Goal: Task Accomplishment & Management: Complete application form

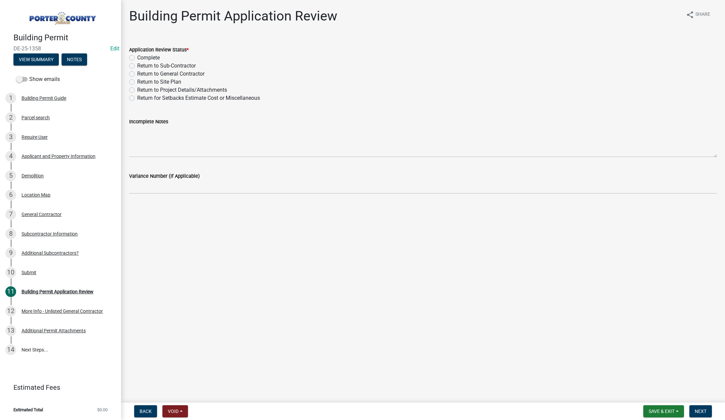
click at [380, 414] on div "Back Void Withdraw Lock Expire Void Save & Exit Save Save & Exit Next" at bounding box center [422, 412] width 593 height 12
click at [654, 411] on span "Save & Exit" at bounding box center [662, 411] width 26 height 5
click at [652, 397] on button "Save & Exit" at bounding box center [657, 394] width 54 height 16
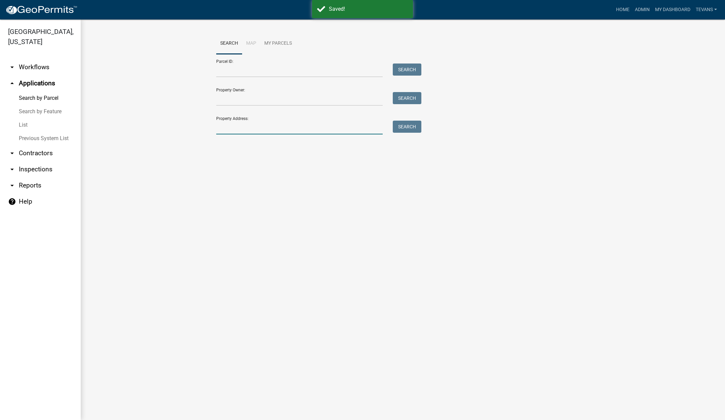
click at [240, 128] on input "Property Address:" at bounding box center [299, 128] width 166 height 14
type input "341 e us hwy 6"
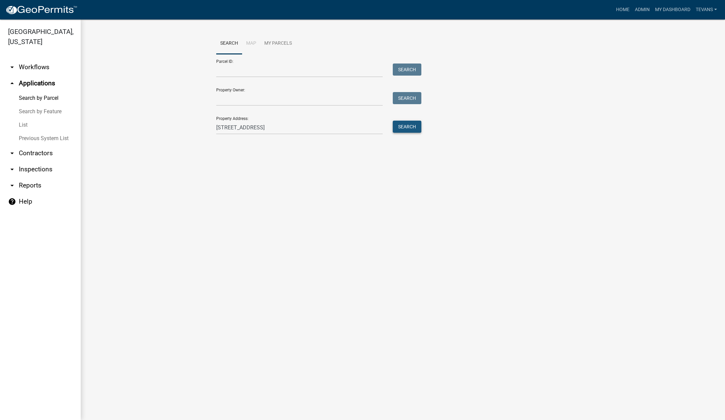
click at [404, 128] on button "Search" at bounding box center [407, 127] width 29 height 12
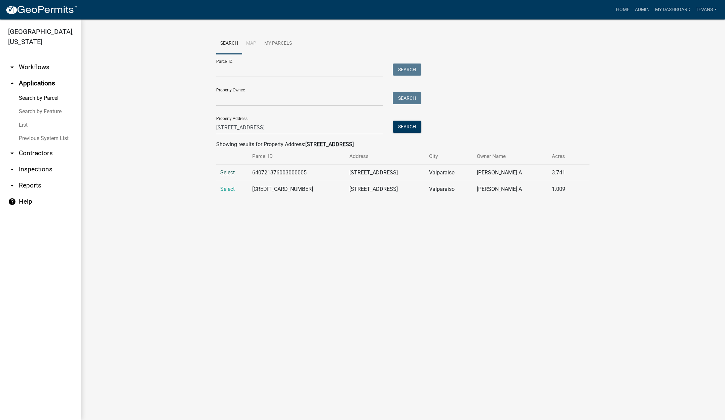
click at [227, 172] on span "Select" at bounding box center [227, 173] width 14 height 6
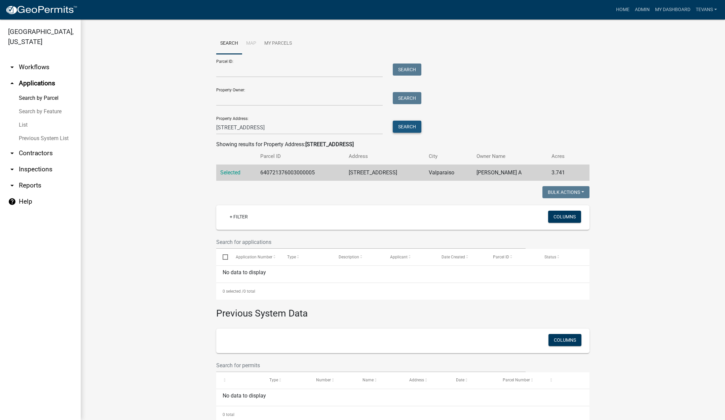
click at [401, 124] on button "Search" at bounding box center [407, 127] width 29 height 12
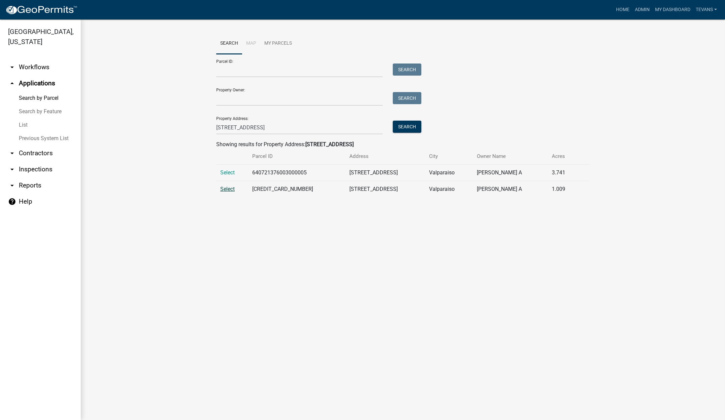
click at [224, 188] on span "Select" at bounding box center [227, 189] width 14 height 6
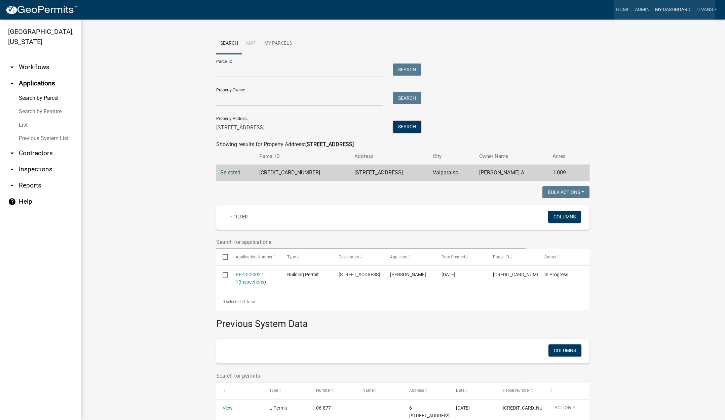
click at [665, 8] on link "My Dashboard" at bounding box center [673, 9] width 41 height 13
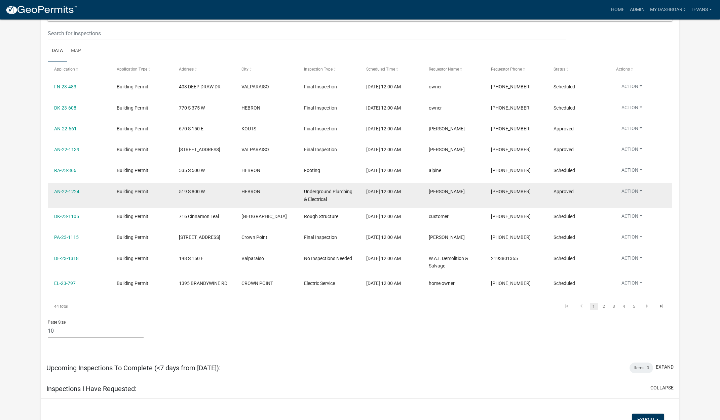
scroll to position [2119, 0]
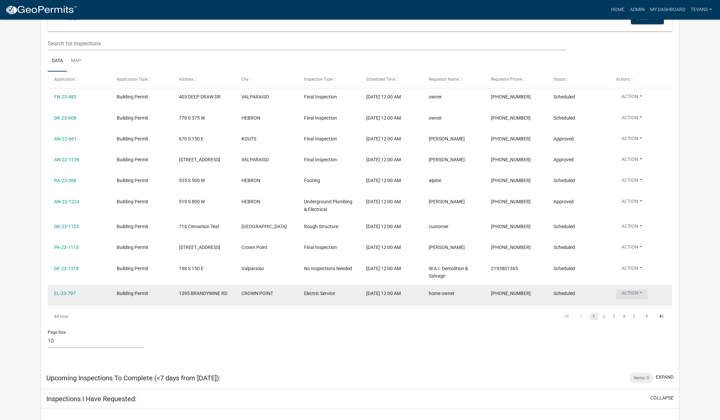
click at [635, 293] on button "Action" at bounding box center [632, 295] width 32 height 10
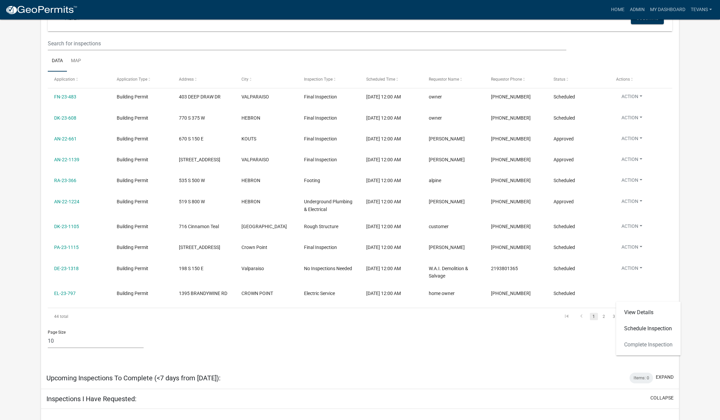
click at [453, 317] on datatable-pager "1 2 3 4 5" at bounding box center [422, 316] width 494 height 11
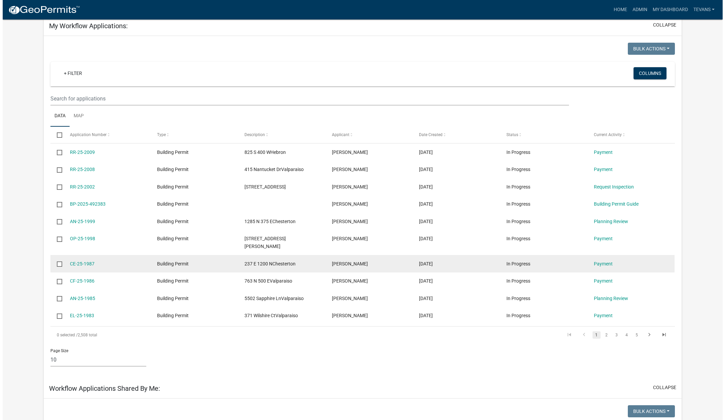
scroll to position [0, 0]
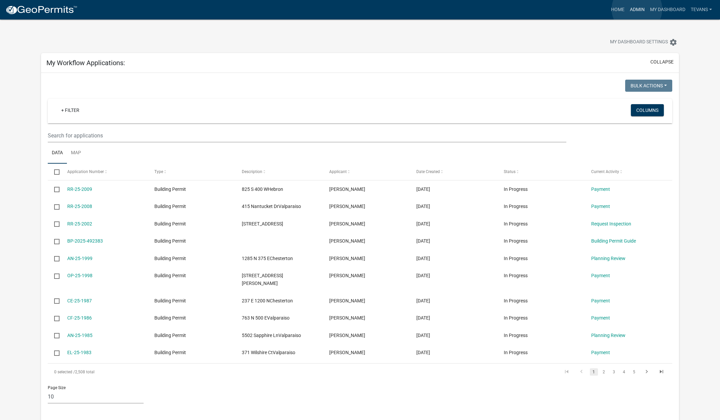
click at [637, 9] on link "Admin" at bounding box center [637, 9] width 20 height 13
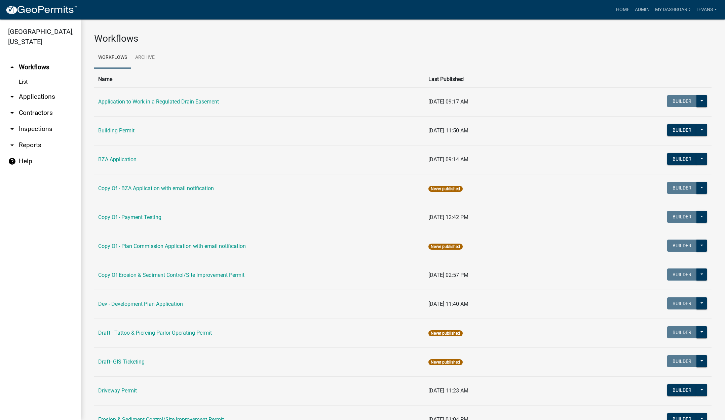
click at [32, 137] on link "arrow_drop_down Reports" at bounding box center [40, 145] width 81 height 16
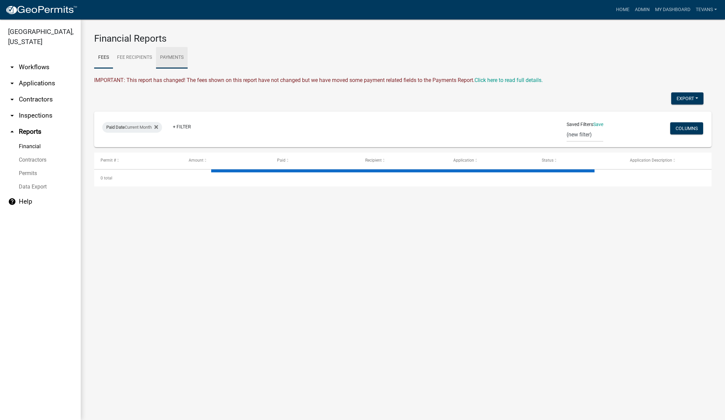
click at [177, 62] on link "Payments" at bounding box center [172, 58] width 32 height 22
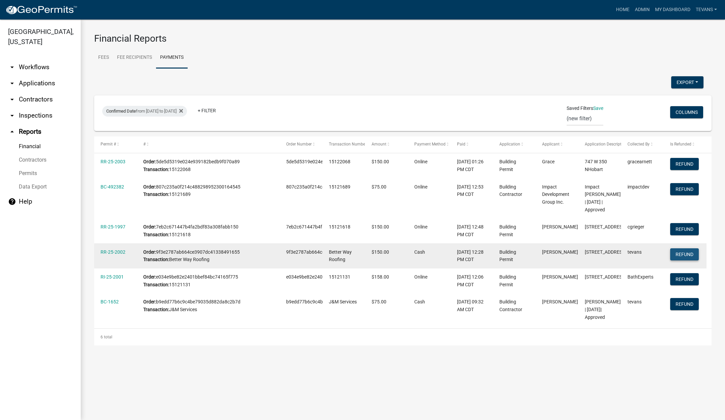
click at [676, 261] on button "Refund" at bounding box center [684, 255] width 29 height 12
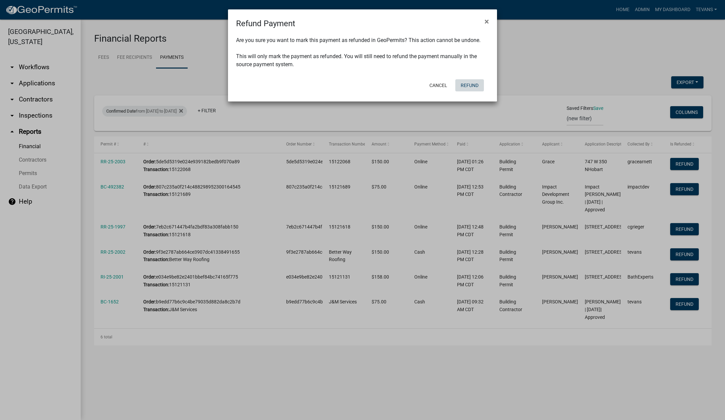
click at [472, 85] on button "Refund" at bounding box center [469, 85] width 29 height 12
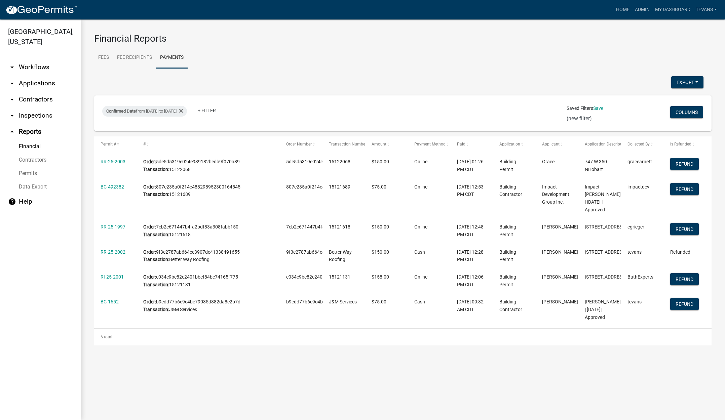
click at [38, 75] on link "arrow_drop_down Applications" at bounding box center [40, 83] width 81 height 16
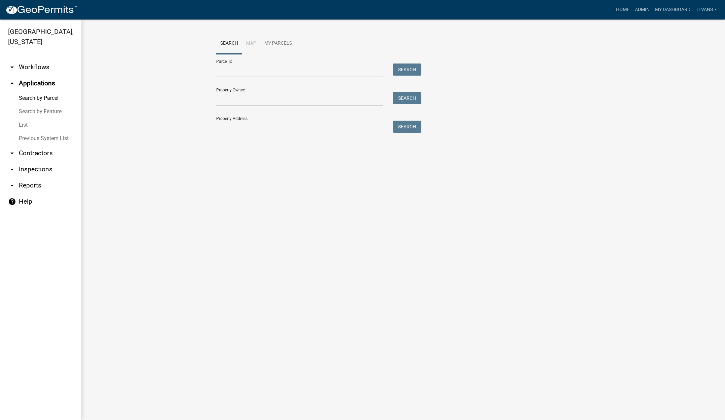
click at [22, 118] on link "List" at bounding box center [40, 124] width 81 height 13
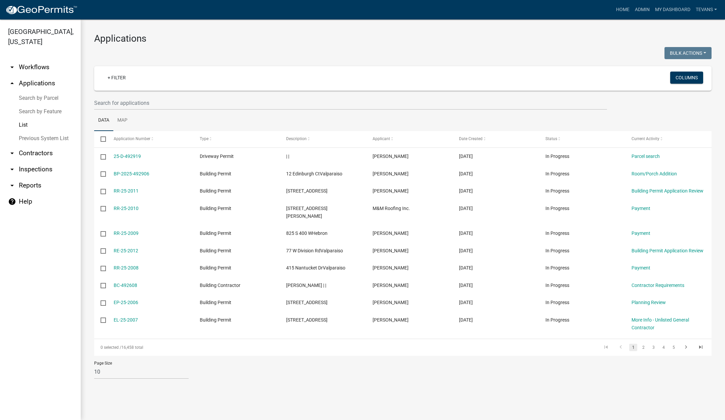
click at [642, 344] on li "2" at bounding box center [643, 347] width 10 height 11
click at [643, 344] on link "2" at bounding box center [643, 347] width 8 height 7
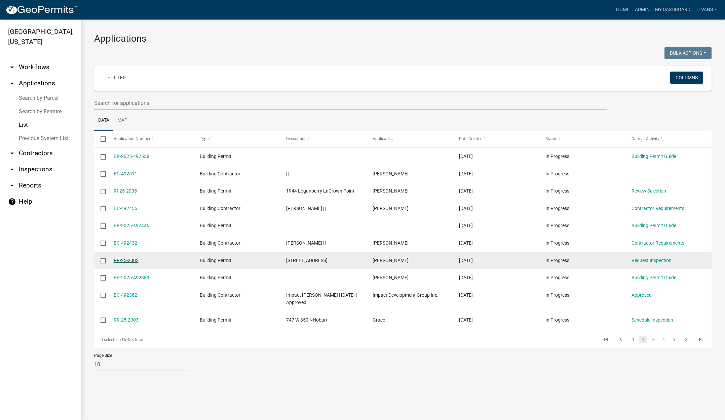
click at [122, 259] on link "RR-25-2002" at bounding box center [126, 260] width 25 height 5
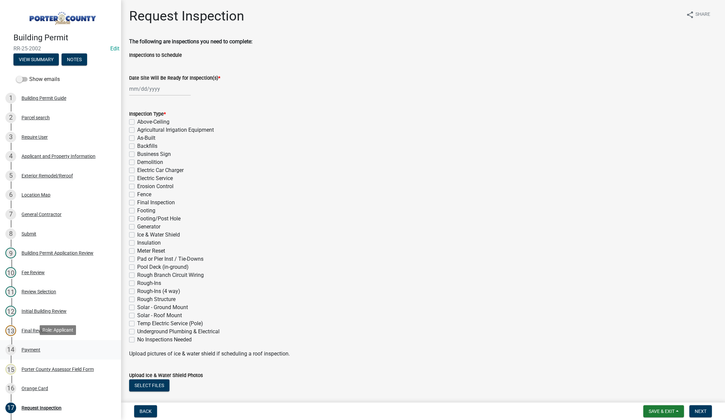
click at [27, 348] on div "Payment" at bounding box center [31, 350] width 19 height 5
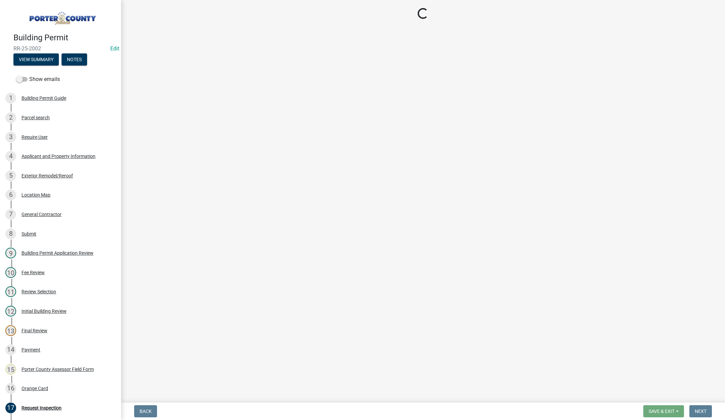
select select "2: 1"
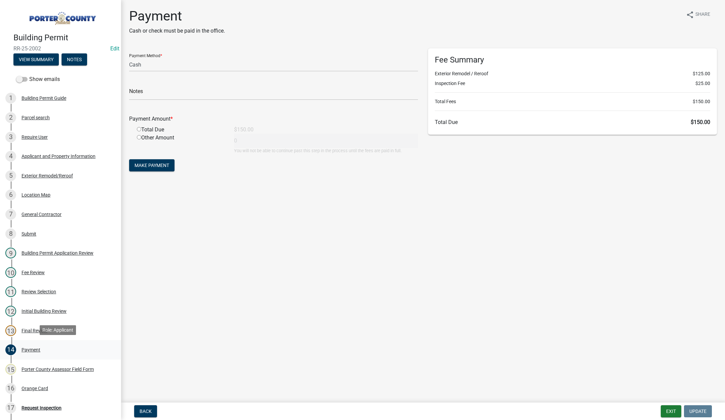
click at [29, 348] on div "Payment" at bounding box center [31, 350] width 19 height 5
click at [28, 348] on div "Payment" at bounding box center [31, 350] width 19 height 5
click at [23, 174] on div "Exterior Remodel/Reroof" at bounding box center [47, 176] width 51 height 5
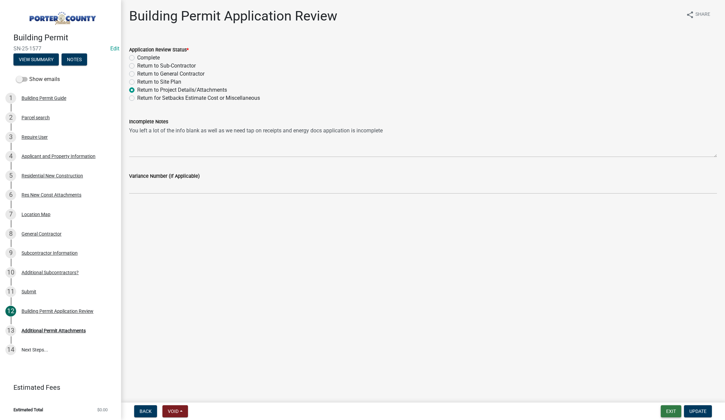
click at [669, 411] on button "Exit" at bounding box center [671, 412] width 21 height 12
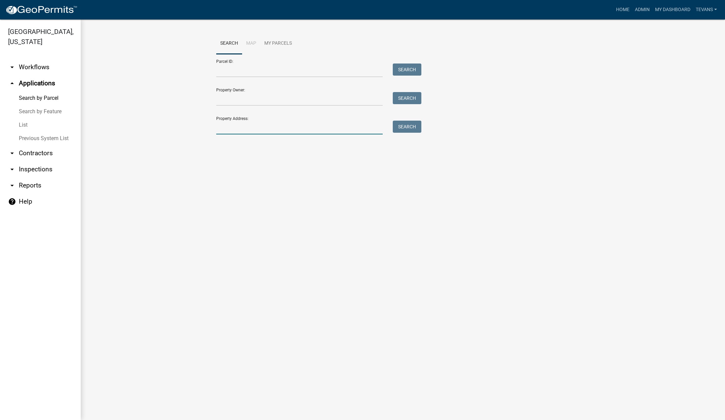
click at [248, 128] on input "Property Address:" at bounding box center [299, 128] width 166 height 14
type input "[STREET_ADDRESS]"
click at [404, 127] on button "Search" at bounding box center [407, 127] width 29 height 12
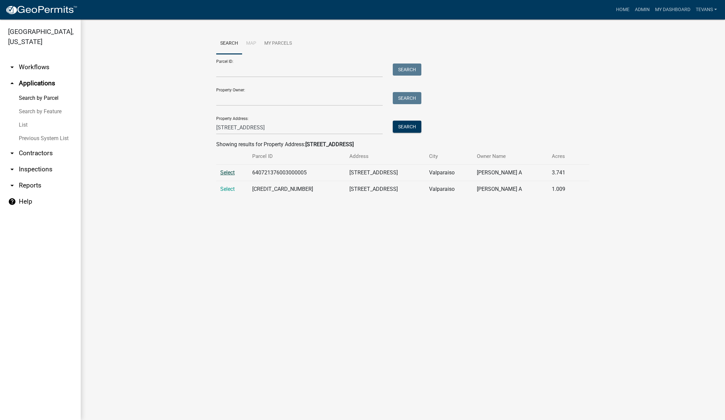
click at [227, 171] on span "Select" at bounding box center [227, 173] width 14 height 6
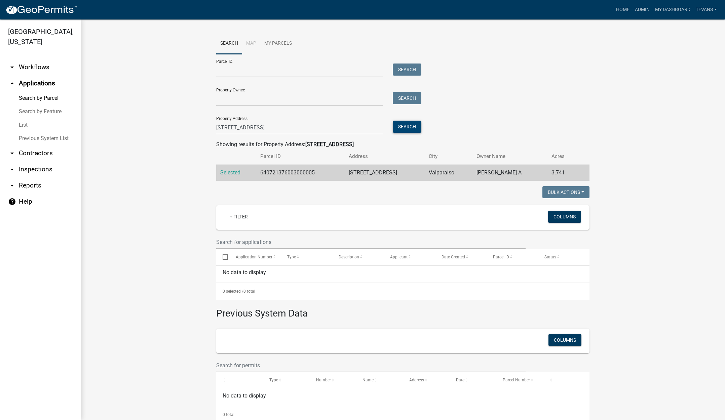
click at [408, 126] on button "Search" at bounding box center [407, 127] width 29 height 12
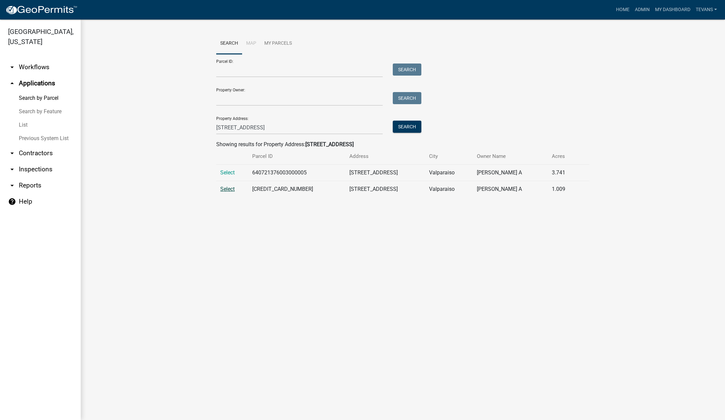
click at [226, 188] on span "Select" at bounding box center [227, 189] width 14 height 6
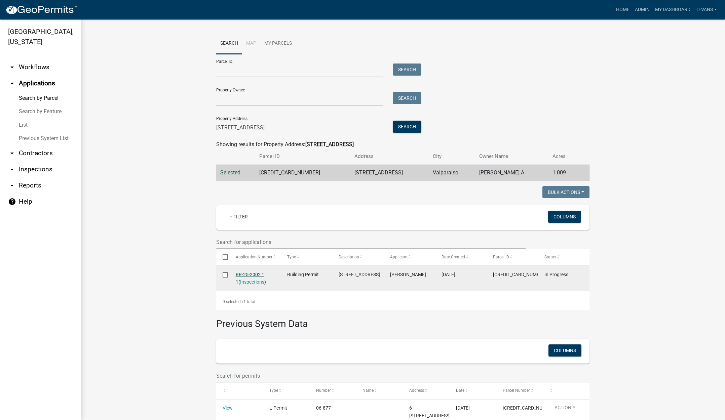
click at [248, 274] on link "RR-25-2002 1 1" at bounding box center [250, 278] width 29 height 13
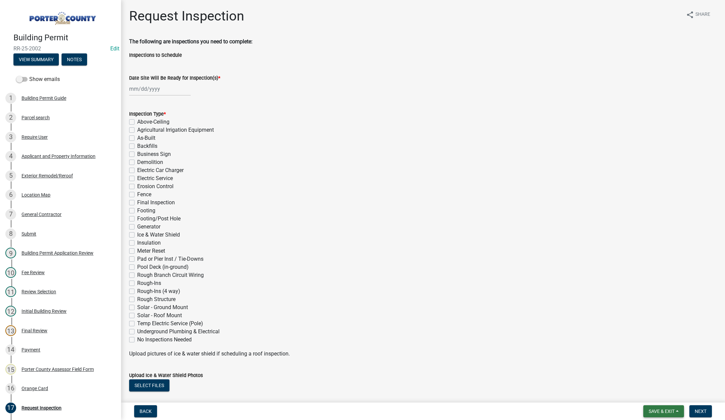
click at [653, 407] on button "Save & Exit" at bounding box center [663, 412] width 41 height 12
click at [654, 394] on button "Save & Exit" at bounding box center [657, 394] width 54 height 16
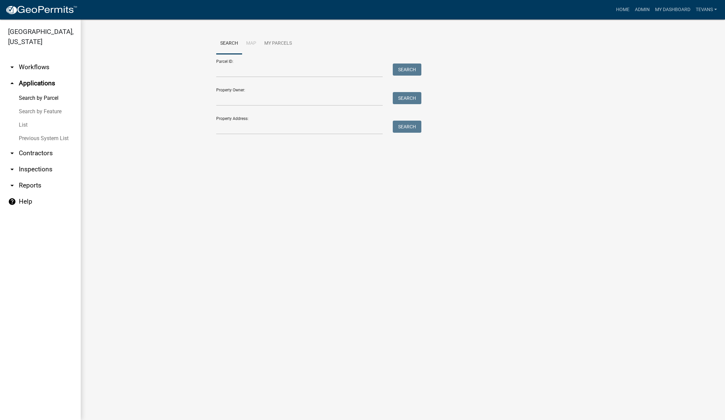
click at [22, 118] on link "List" at bounding box center [40, 124] width 81 height 13
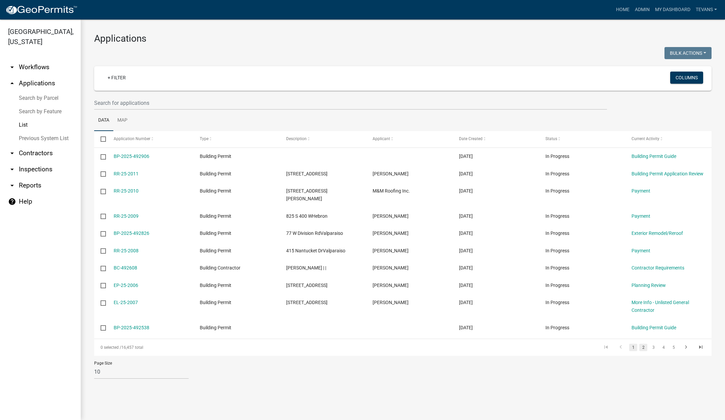
click at [643, 344] on link "2" at bounding box center [643, 347] width 8 height 7
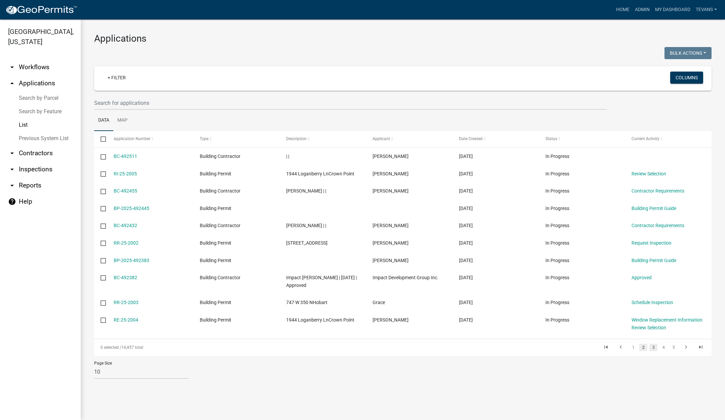
click at [652, 347] on link "3" at bounding box center [653, 347] width 8 height 7
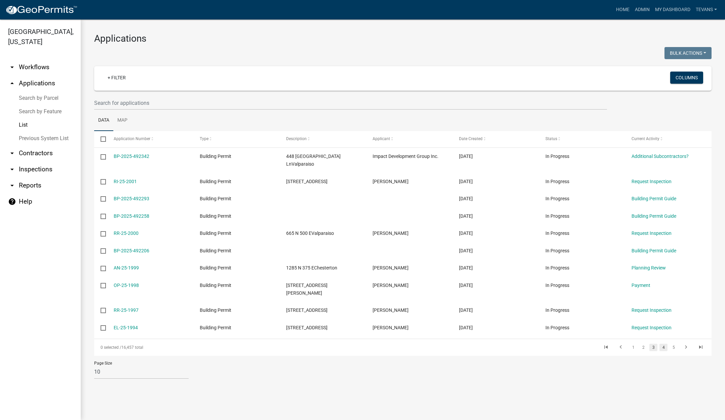
click at [663, 344] on link "4" at bounding box center [664, 347] width 8 height 7
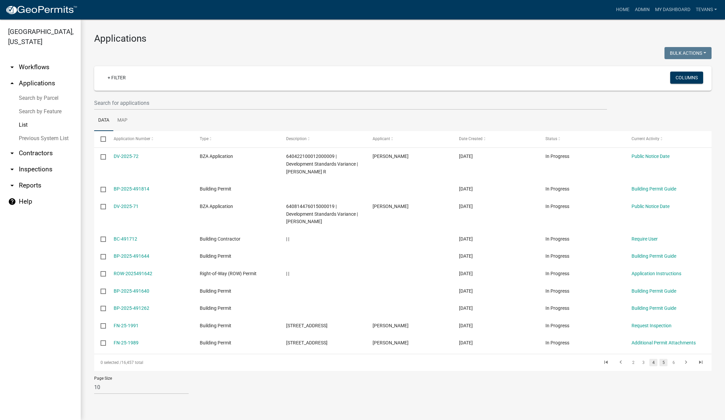
click at [665, 363] on link "5" at bounding box center [664, 362] width 8 height 7
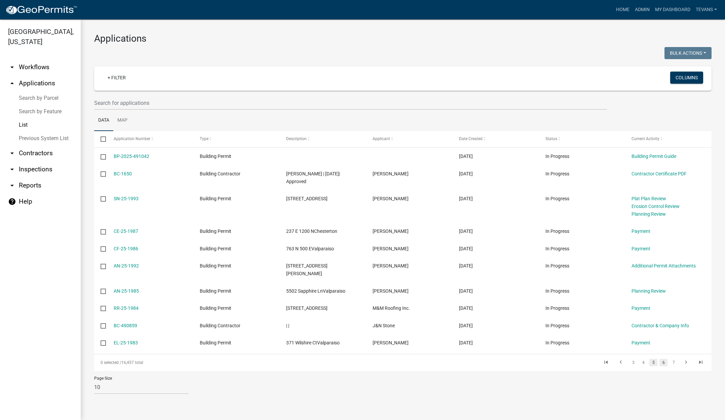
click at [666, 359] on link "6" at bounding box center [664, 362] width 8 height 7
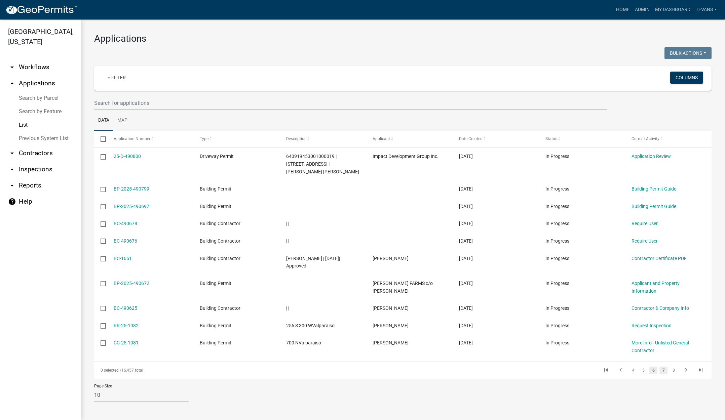
click at [665, 367] on link "7" at bounding box center [664, 370] width 8 height 7
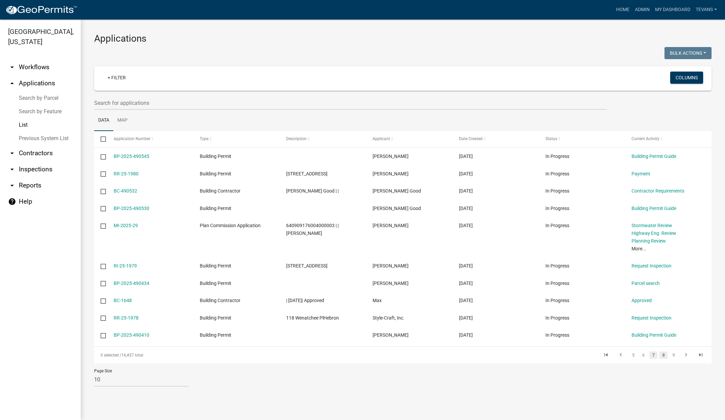
click at [664, 356] on link "8" at bounding box center [664, 355] width 8 height 7
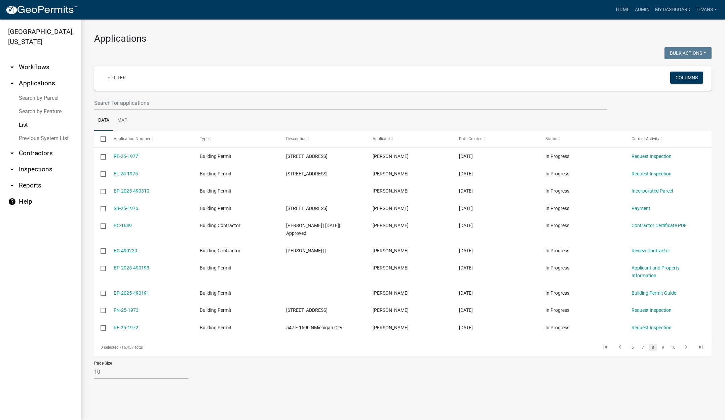
click at [664, 356] on div "Page Size 10 25 50 100" at bounding box center [403, 370] width 628 height 29
click at [664, 344] on link "9" at bounding box center [663, 347] width 8 height 7
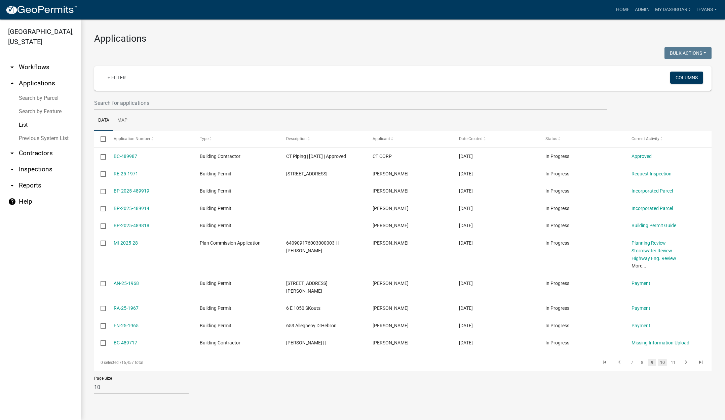
click at [662, 359] on link "10" at bounding box center [662, 362] width 9 height 7
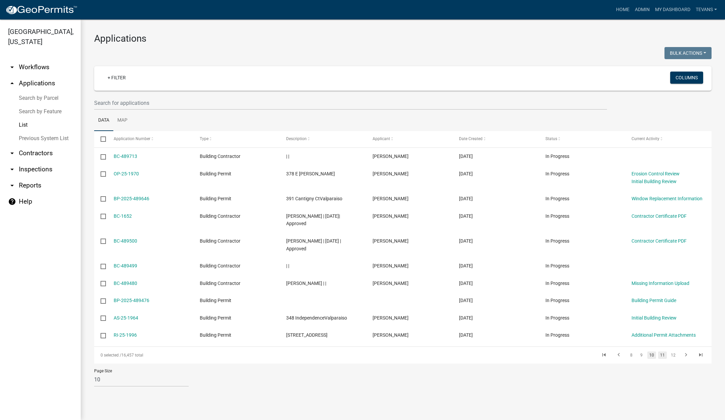
click at [664, 357] on link "11" at bounding box center [662, 355] width 9 height 7
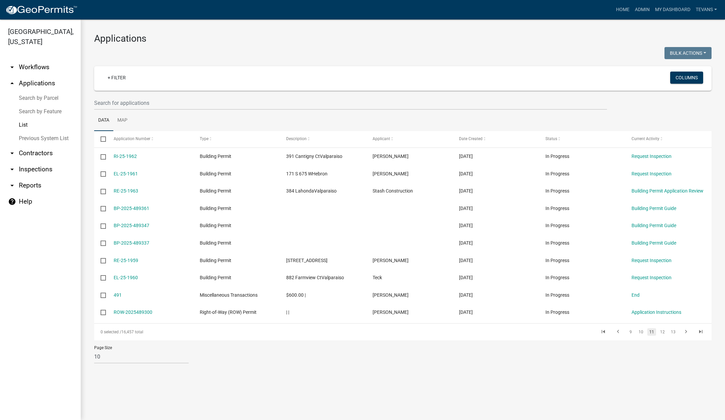
click at [28, 178] on link "arrow_drop_down Reports" at bounding box center [40, 186] width 81 height 16
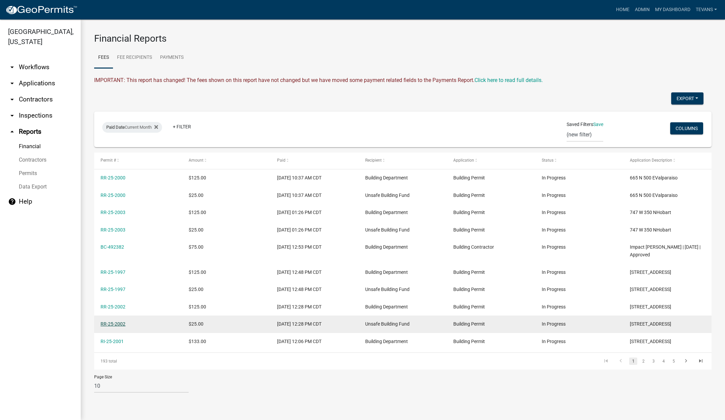
click at [111, 324] on link "RR-25-2002" at bounding box center [113, 324] width 25 height 5
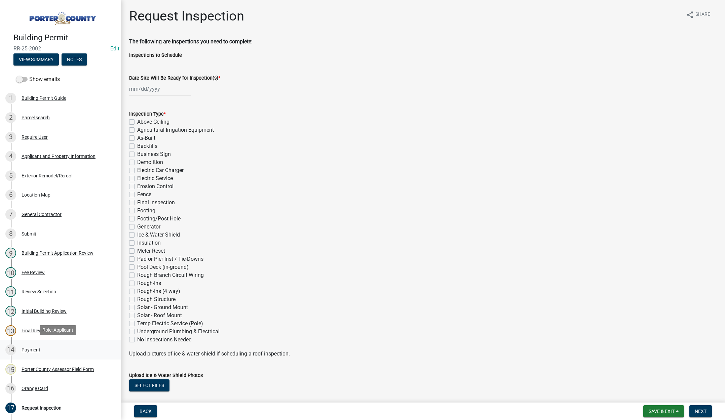
click at [25, 348] on div "Payment" at bounding box center [31, 350] width 19 height 5
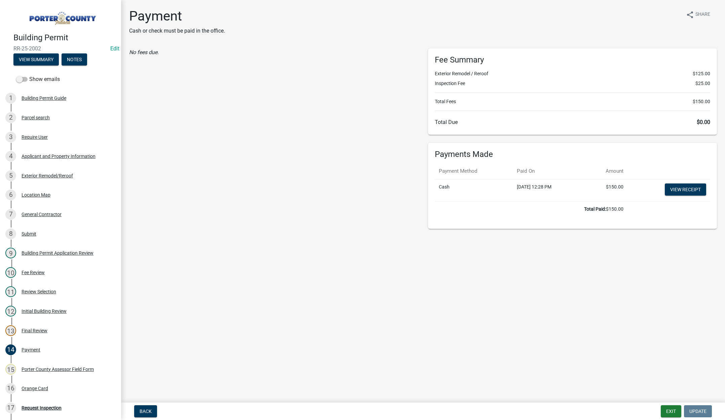
click at [291, 258] on main "Payment Cash or check must be paid in the office. share Share No fees due. Fee …" at bounding box center [423, 200] width 604 height 400
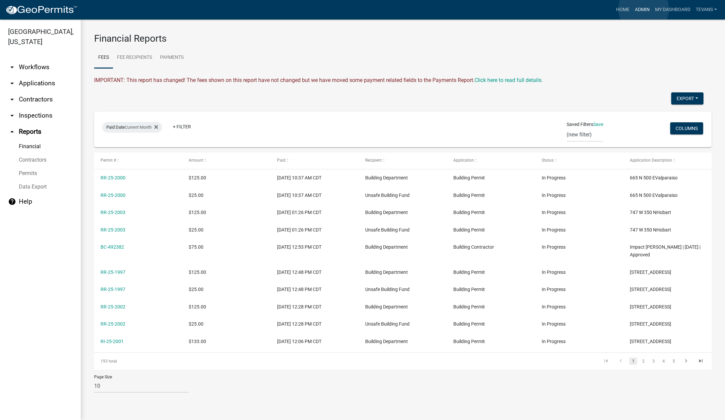
click at [644, 9] on link "Admin" at bounding box center [642, 9] width 20 height 13
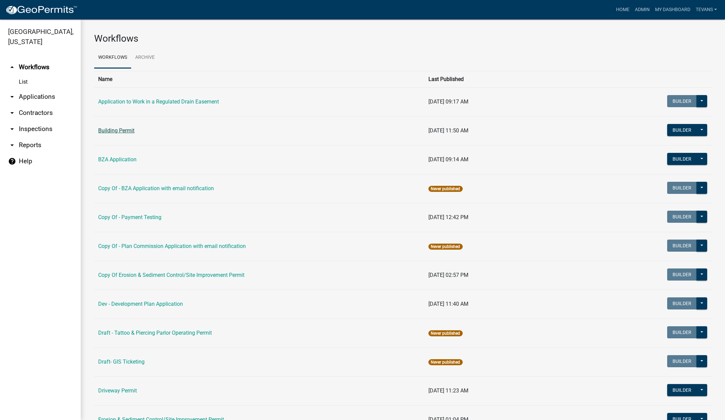
click at [125, 129] on link "Building Permit" at bounding box center [116, 130] width 36 height 6
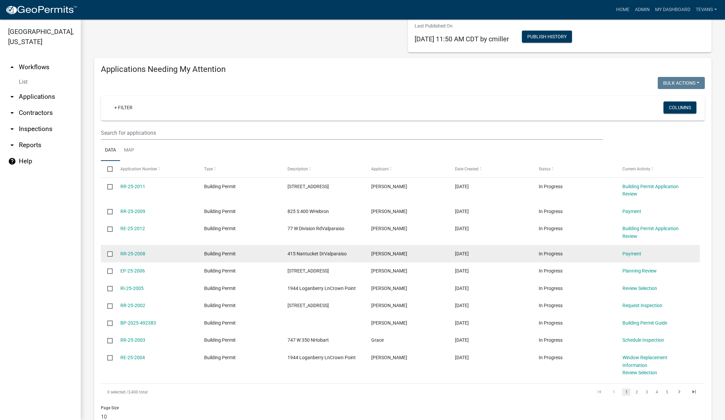
scroll to position [101, 0]
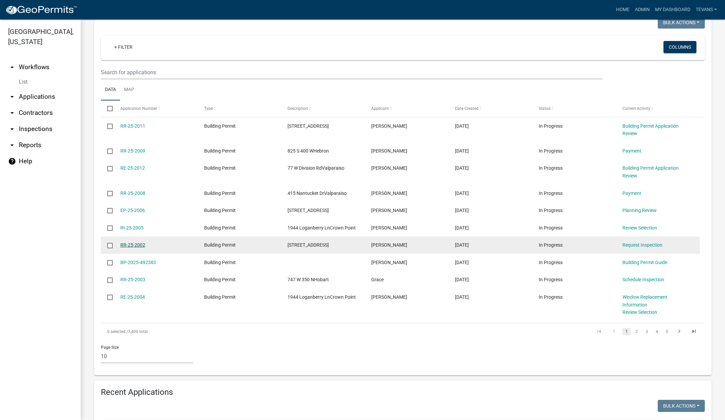
click at [131, 244] on link "RR-25-2002" at bounding box center [132, 245] width 25 height 5
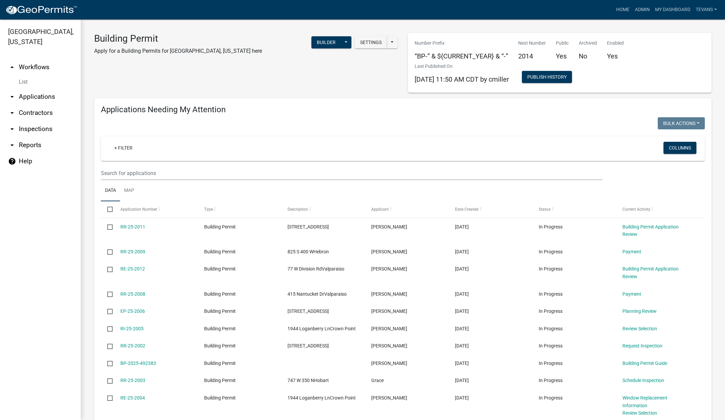
click at [30, 59] on link "arrow_drop_up Workflows" at bounding box center [40, 67] width 81 height 16
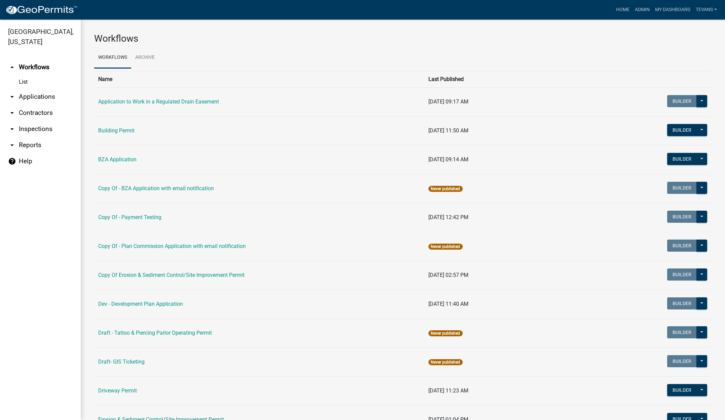
click at [23, 137] on link "arrow_drop_down Reports" at bounding box center [40, 145] width 81 height 16
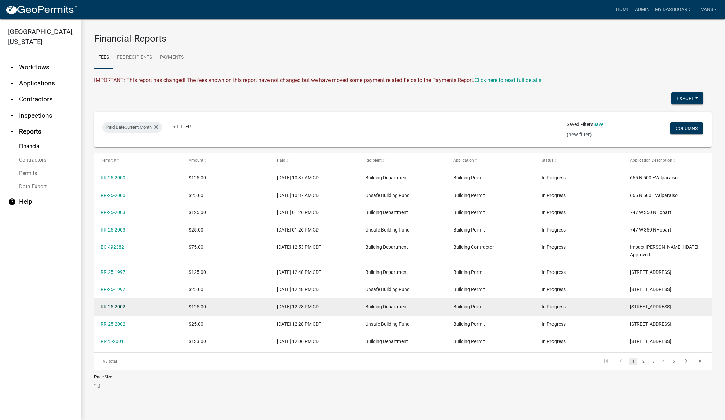
click at [117, 308] on link "RR-25-2002" at bounding box center [113, 306] width 25 height 5
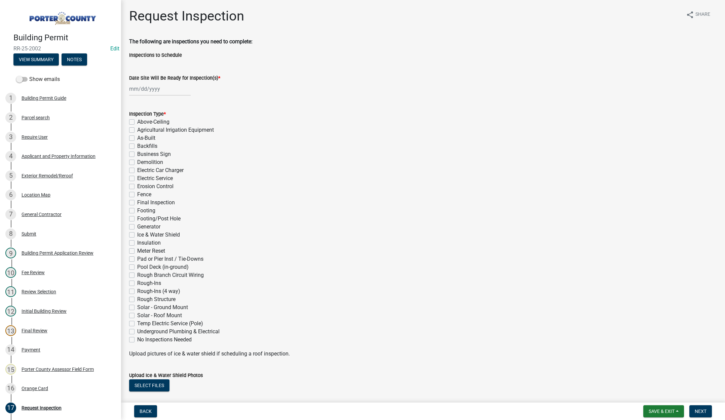
click at [388, 4] on main "Request Inspection share Share The following are inspections you need to comple…" at bounding box center [423, 200] width 604 height 400
click at [655, 411] on span "Save & Exit" at bounding box center [662, 411] width 26 height 5
click at [654, 394] on button "Save & Exit" at bounding box center [657, 394] width 54 height 16
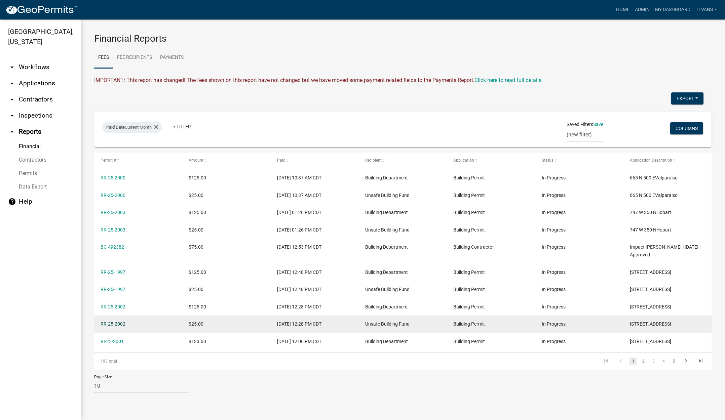
click at [111, 323] on link "RR-25-2002" at bounding box center [113, 324] width 25 height 5
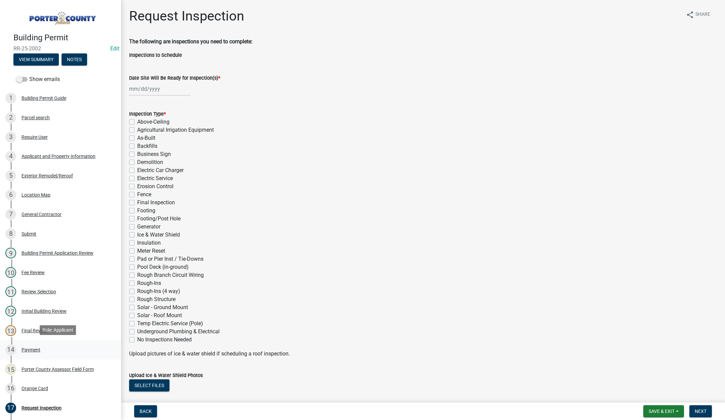
click at [28, 345] on div "14 Payment" at bounding box center [57, 350] width 105 height 11
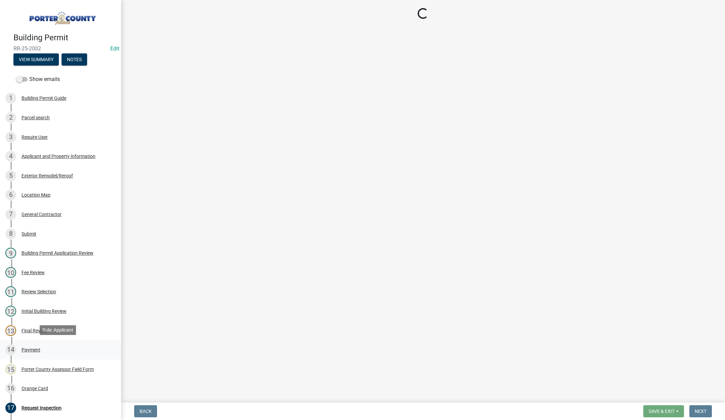
select select "2: 1"
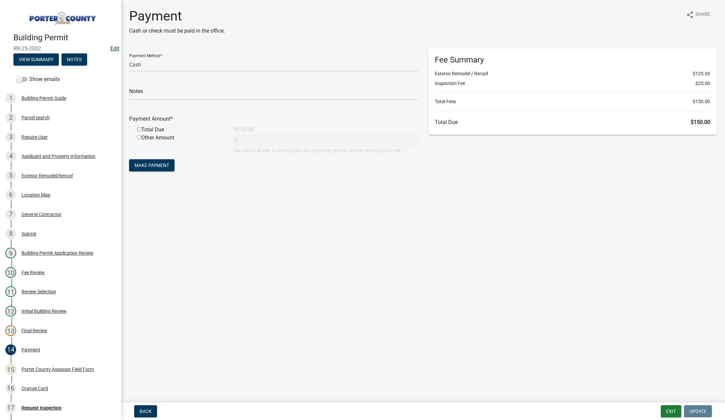
click at [112, 48] on link "Edit" at bounding box center [114, 48] width 9 height 6
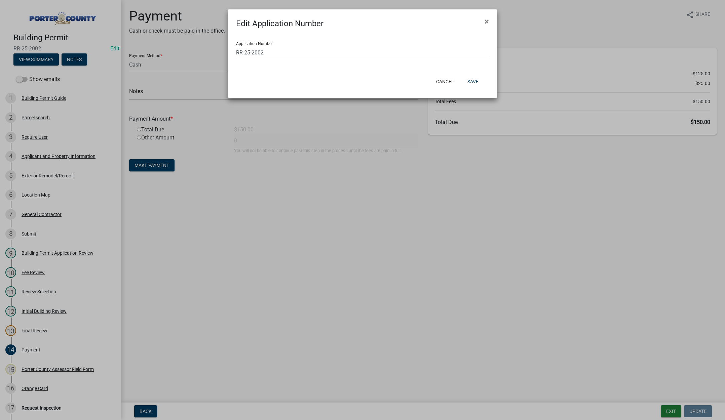
click at [45, 56] on ngb-modal-window "Edit Application Number × Application Number RR-25-2002 Cancel Save" at bounding box center [362, 210] width 725 height 420
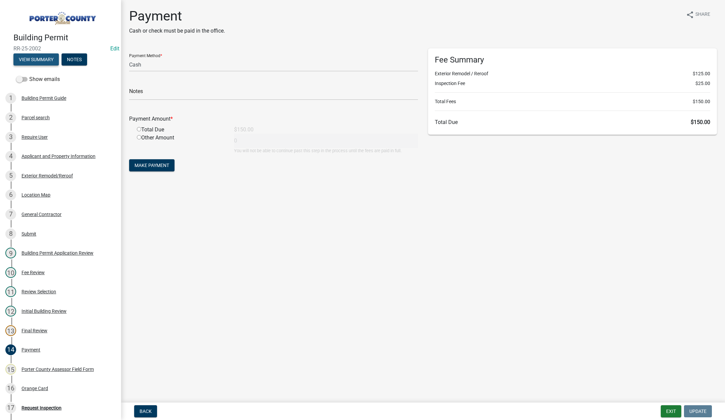
click at [45, 56] on button "View Summary" at bounding box center [35, 59] width 45 height 12
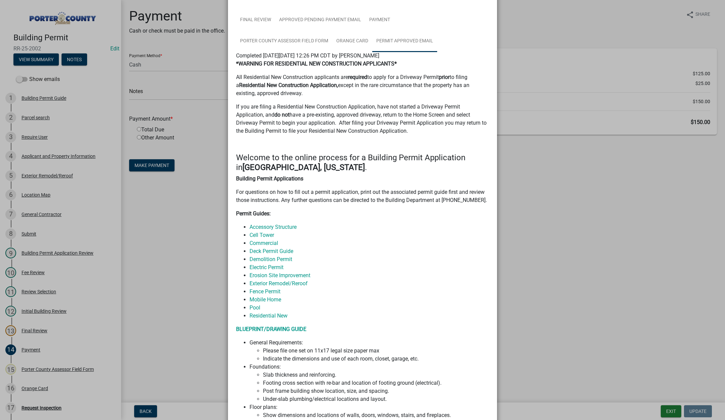
scroll to position [101, 0]
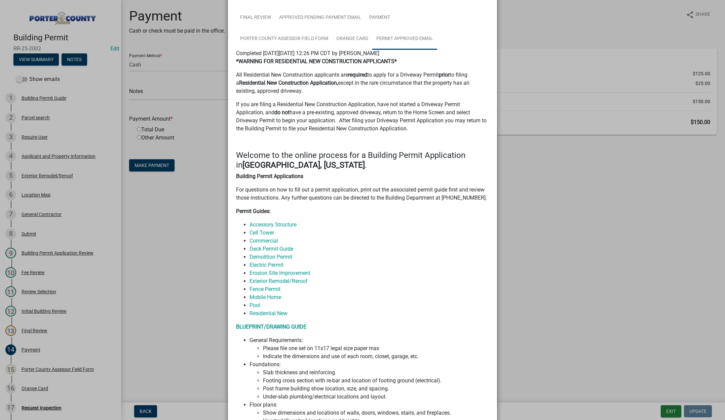
click at [396, 33] on link "Permit Approved Email" at bounding box center [404, 39] width 65 height 22
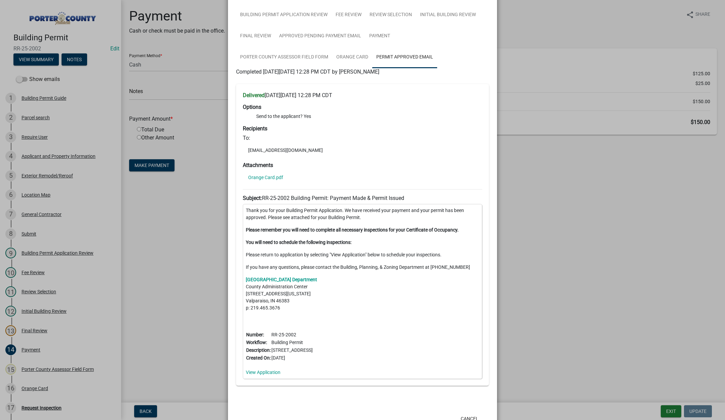
scroll to position [107, 0]
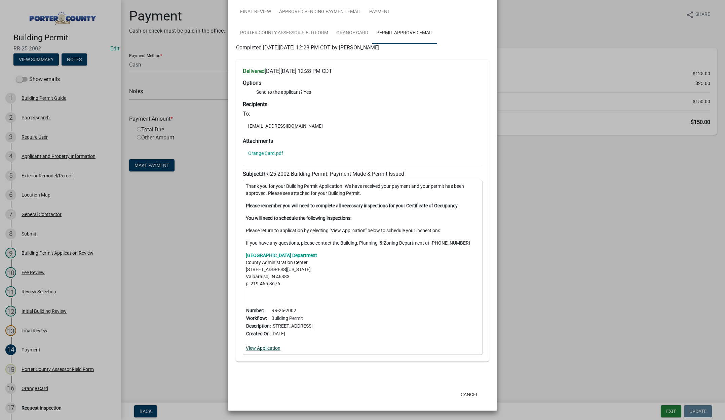
click at [265, 349] on link "View Application" at bounding box center [263, 348] width 35 height 5
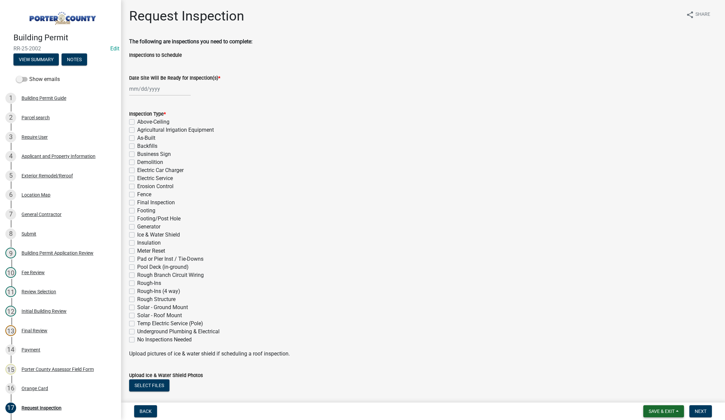
click at [658, 409] on span "Save & Exit" at bounding box center [662, 411] width 26 height 5
click at [660, 399] on button "Save & Exit" at bounding box center [657, 394] width 54 height 16
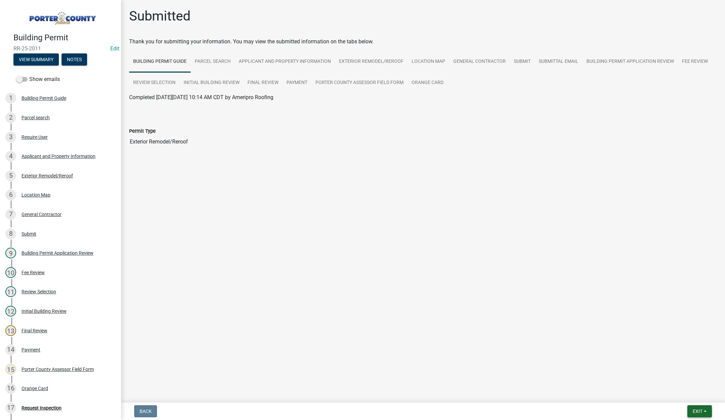
click at [695, 409] on span "Exit" at bounding box center [698, 411] width 10 height 5
click at [694, 400] on button "Save & Exit" at bounding box center [685, 394] width 54 height 16
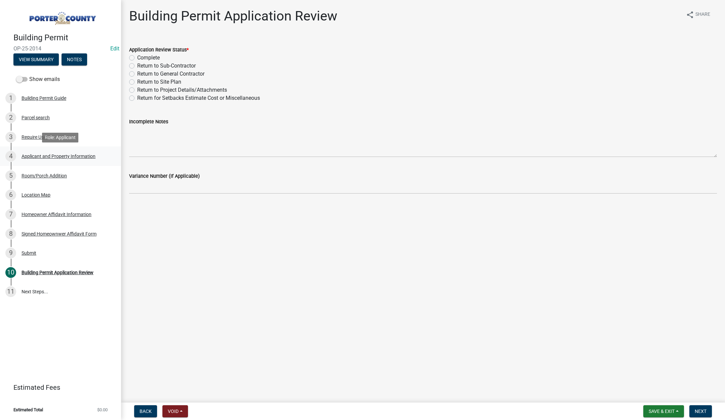
click at [38, 154] on div "Applicant and Property Information" at bounding box center [59, 156] width 74 height 5
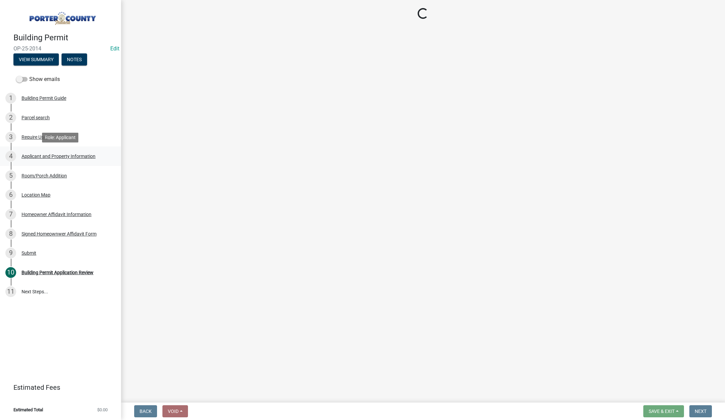
select select "eebc071e-620a-4db8-83e9-cb6b194c67e9"
select select "c796f995-08fe-487b-a20e-70ab553361d3"
select select "349f168d-d974-4bf4-9d87-84a8db4888cd"
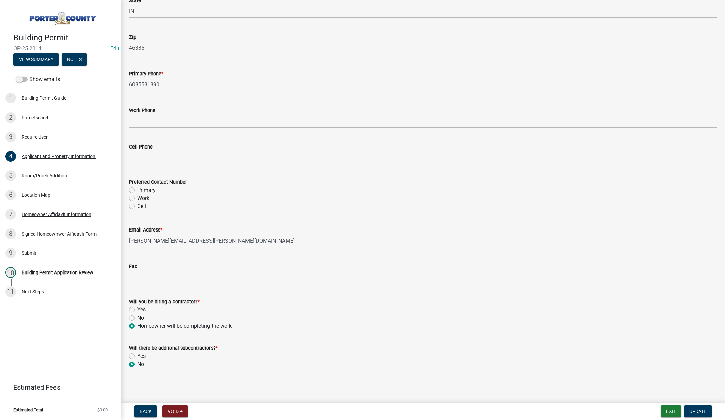
scroll to position [838, 0]
click at [54, 176] on div "Room/Porch Addition" at bounding box center [44, 176] width 45 height 5
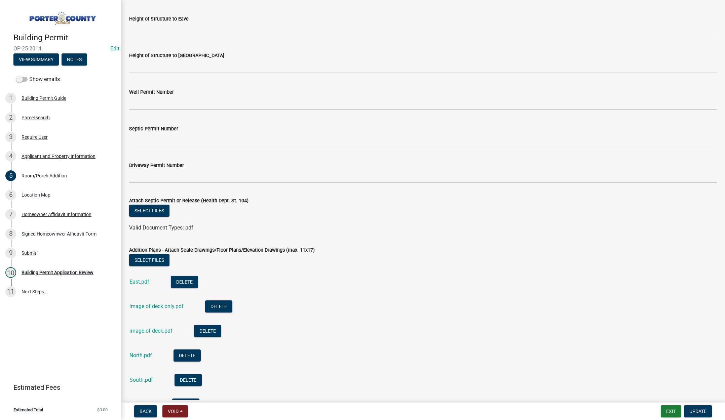
scroll to position [1199, 0]
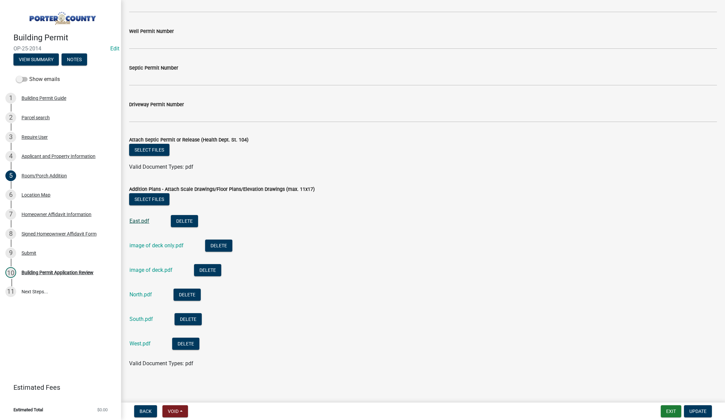
click at [144, 220] on link "East.pdf" at bounding box center [139, 221] width 20 height 6
click at [156, 244] on link "image of deck only.pdf" at bounding box center [156, 246] width 54 height 6
click at [158, 270] on link "image of deck.pdf" at bounding box center [150, 270] width 43 height 6
click at [136, 318] on link "South.pdf" at bounding box center [141, 319] width 24 height 6
click at [137, 346] on link "West.pdf" at bounding box center [139, 344] width 21 height 6
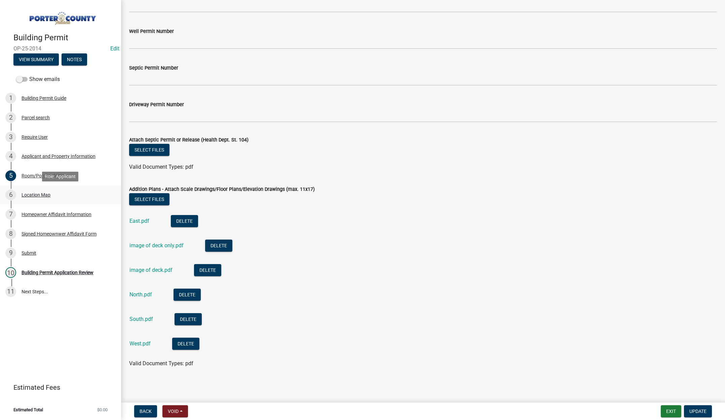
click at [45, 194] on div "Location Map" at bounding box center [36, 195] width 29 height 5
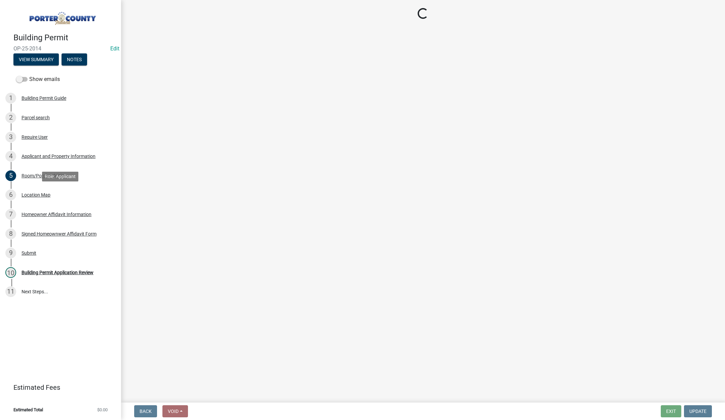
scroll to position [0, 0]
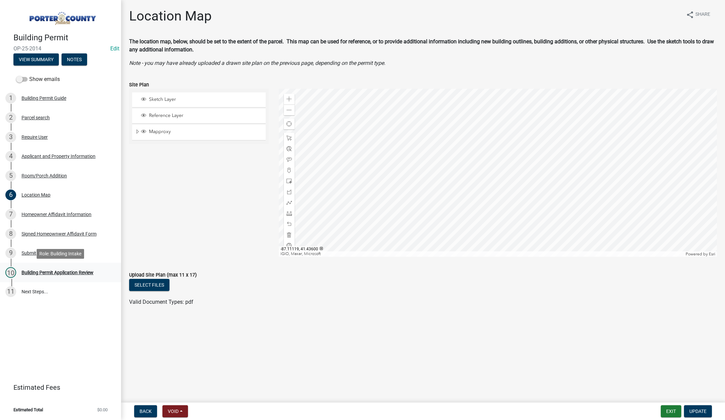
click at [70, 272] on div "Building Permit Application Review" at bounding box center [58, 272] width 72 height 5
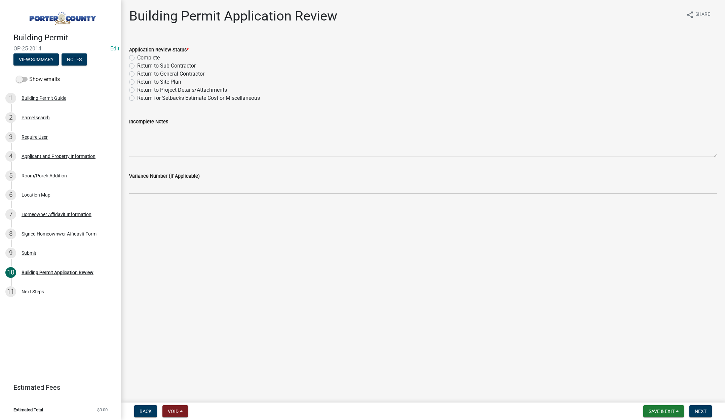
click at [137, 88] on label "Return to Project Details/Attachments" at bounding box center [182, 90] width 90 height 8
click at [137, 88] on input "Return to Project Details/Attachments" at bounding box center [139, 88] width 4 height 4
radio input "true"
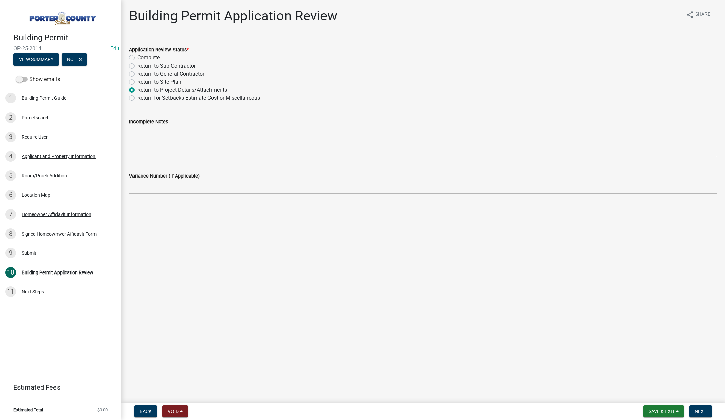
click at [144, 130] on textarea "Incomplete Notes" at bounding box center [423, 142] width 588 height 32
type textarea "we need a site plan showing where the porch is going with the setbacks shown"
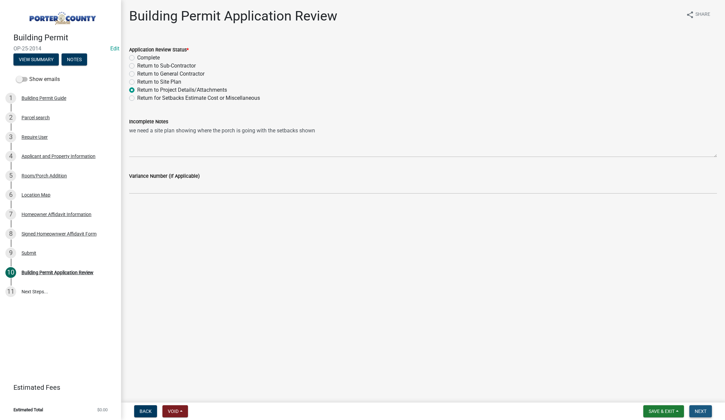
click at [701, 411] on span "Next" at bounding box center [701, 411] width 12 height 5
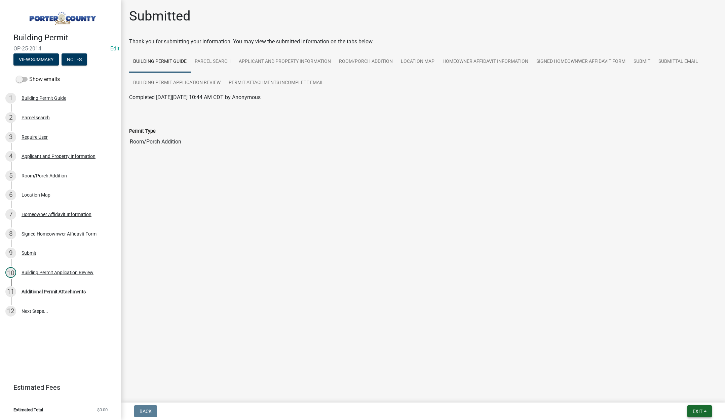
click at [698, 410] on span "Exit" at bounding box center [698, 411] width 10 height 5
click at [683, 395] on button "Save & Exit" at bounding box center [685, 394] width 54 height 16
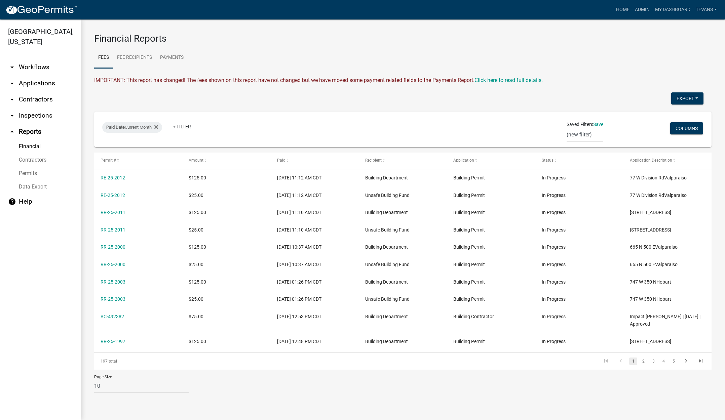
drag, startPoint x: 37, startPoint y: 346, endPoint x: 44, endPoint y: 345, distance: 6.5
click at [38, 346] on ul "arrow_drop_down Workflows List arrow_drop_down Applications Search by Parcel Se…" at bounding box center [40, 237] width 81 height 367
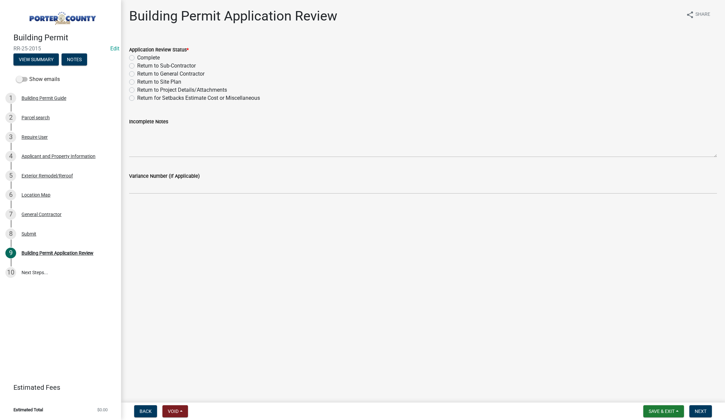
click at [137, 57] on label "Complete" at bounding box center [148, 58] width 23 height 8
click at [137, 57] on input "Complete" at bounding box center [139, 56] width 4 height 4
radio input "true"
click at [700, 408] on button "Next" at bounding box center [701, 412] width 23 height 12
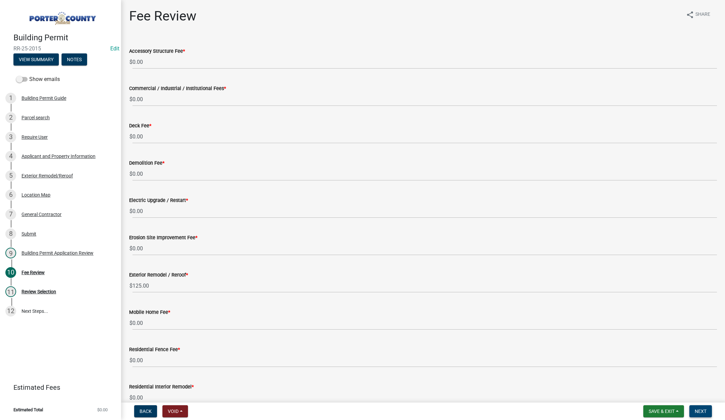
click at [697, 411] on span "Next" at bounding box center [701, 411] width 12 height 5
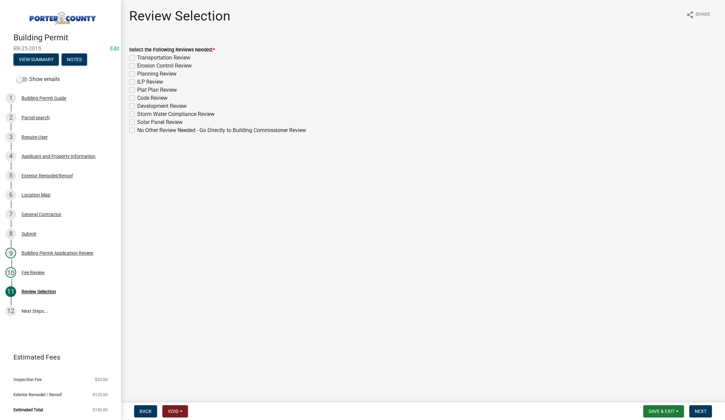
click at [137, 131] on label "No Other Review Needed - Go Directly to Building Commissioner Review" at bounding box center [221, 130] width 169 height 8
click at [137, 131] on input "No Other Review Needed - Go Directly to Building Commissioner Review" at bounding box center [139, 128] width 4 height 4
checkbox input "true"
checkbox input "false"
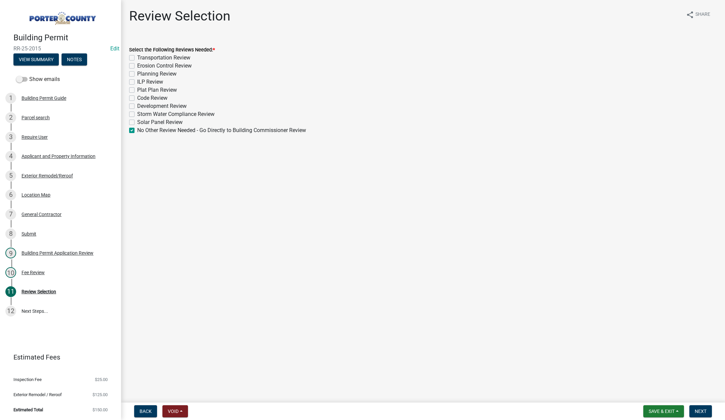
checkbox input "false"
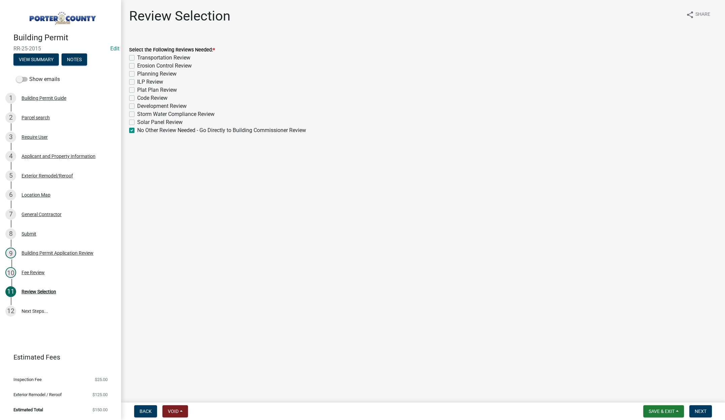
checkbox input "false"
checkbox input "true"
drag, startPoint x: 701, startPoint y: 411, endPoint x: 703, endPoint y: 407, distance: 4.5
click at [701, 411] on span "Next" at bounding box center [701, 411] width 12 height 5
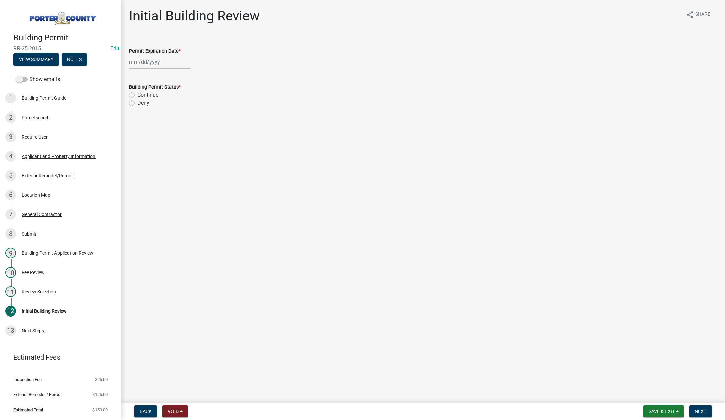
select select "10"
click at [165, 62] on div "[PERSON_NAME] Feb Mar Apr [PERSON_NAME][DATE] Oct Nov [DATE] 1526 1527 1528 152…" at bounding box center [160, 62] width 62 height 14
click at [186, 77] on select "1525 1526 1527 1528 1529 1530 1531 1532 1533 1534 1535 1536 1537 1538 1539 1540…" at bounding box center [182, 76] width 24 height 10
select select "2026"
click at [170, 71] on select "1525 1526 1527 1528 1529 1530 1531 1532 1533 1534 1535 1536 1537 1538 1539 1540…" at bounding box center [182, 76] width 24 height 10
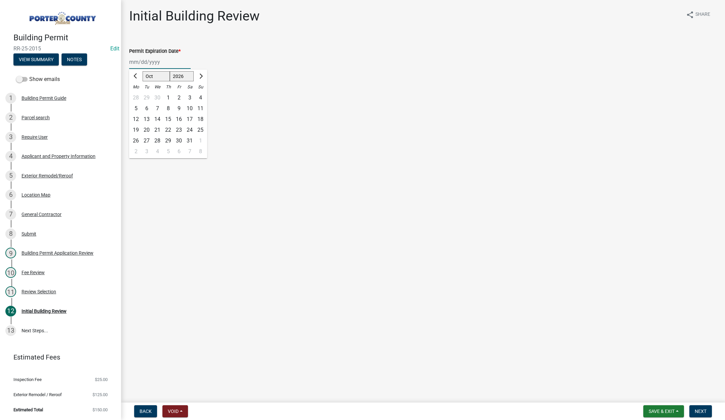
click at [169, 117] on div "15" at bounding box center [168, 119] width 11 height 11
type input "[DATE]"
drag, startPoint x: 131, startPoint y: 95, endPoint x: 363, endPoint y: 183, distance: 248.3
click at [137, 95] on label "Continue" at bounding box center [147, 95] width 21 height 8
click at [137, 95] on input "Continue" at bounding box center [139, 93] width 4 height 4
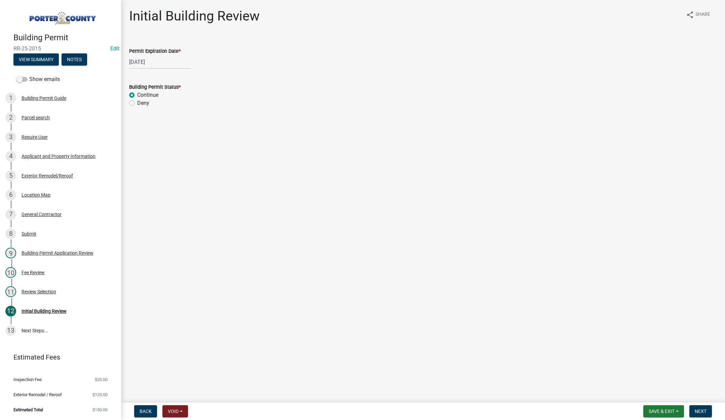
radio input "true"
click at [701, 410] on span "Next" at bounding box center [701, 411] width 12 height 5
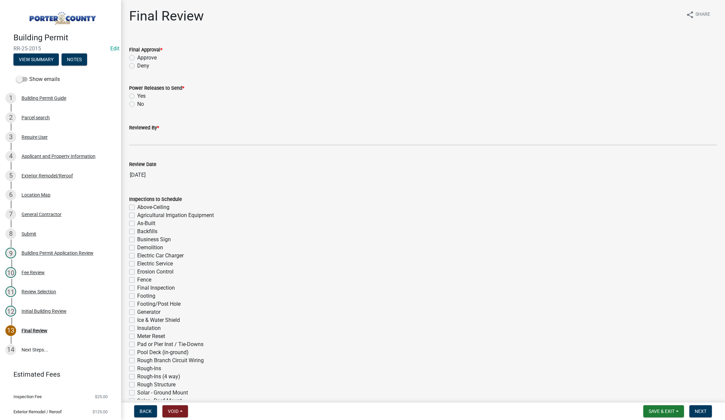
click at [137, 57] on label "Approve" at bounding box center [147, 58] width 20 height 8
click at [137, 57] on input "Approve" at bounding box center [139, 56] width 4 height 4
radio input "true"
click at [137, 104] on label "No" at bounding box center [140, 104] width 7 height 8
click at [137, 104] on input "No" at bounding box center [139, 102] width 4 height 4
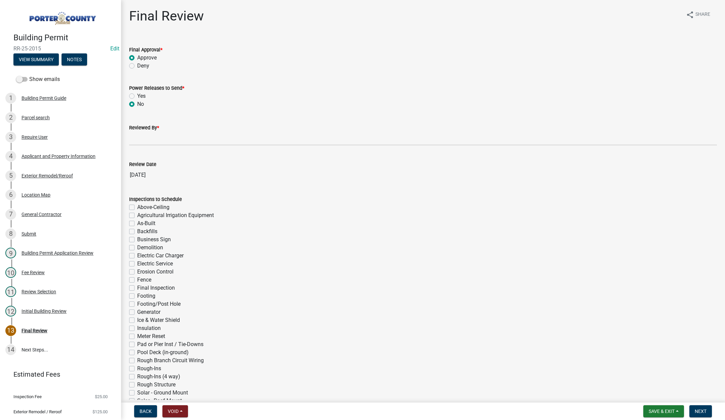
radio input "true"
click at [140, 140] on input "Reviewed By *" at bounding box center [423, 139] width 588 height 14
type input "[PERSON_NAME]"
click at [705, 410] on span "Next" at bounding box center [701, 411] width 12 height 5
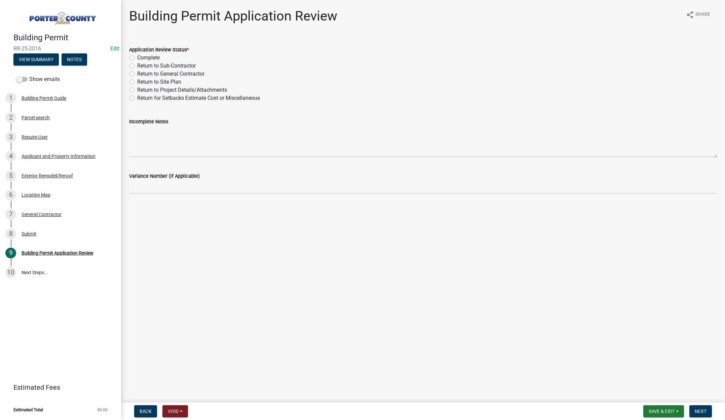
click at [137, 57] on label "Complete" at bounding box center [148, 58] width 23 height 8
click at [137, 57] on input "Complete" at bounding box center [139, 56] width 4 height 4
radio input "true"
click at [702, 411] on span "Next" at bounding box center [701, 411] width 12 height 5
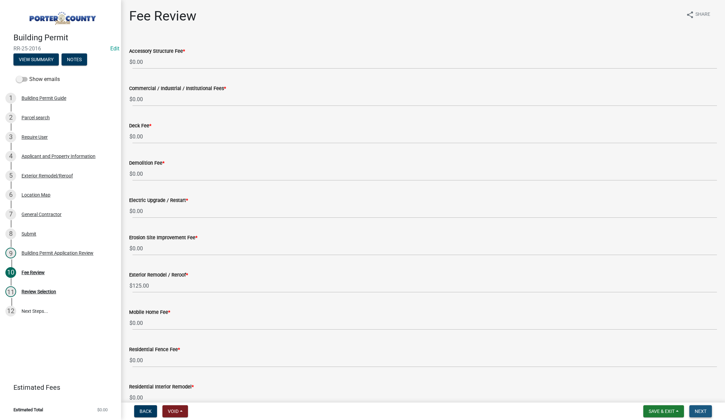
click at [697, 411] on span "Next" at bounding box center [701, 411] width 12 height 5
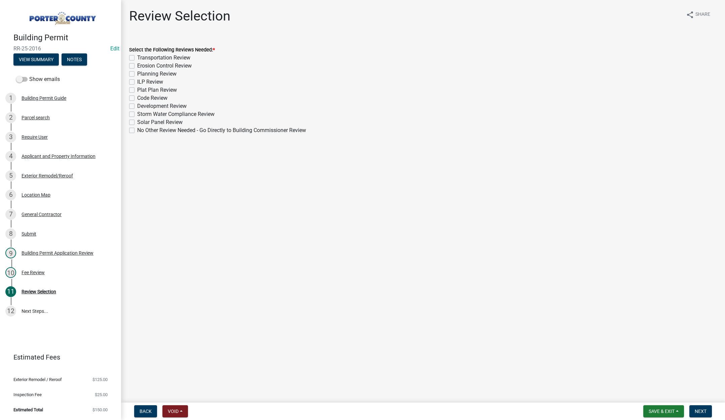
click at [137, 130] on label "No Other Review Needed - Go Directly to Building Commissioner Review" at bounding box center [221, 130] width 169 height 8
click at [137, 130] on input "No Other Review Needed - Go Directly to Building Commissioner Review" at bounding box center [139, 128] width 4 height 4
checkbox input "true"
checkbox input "false"
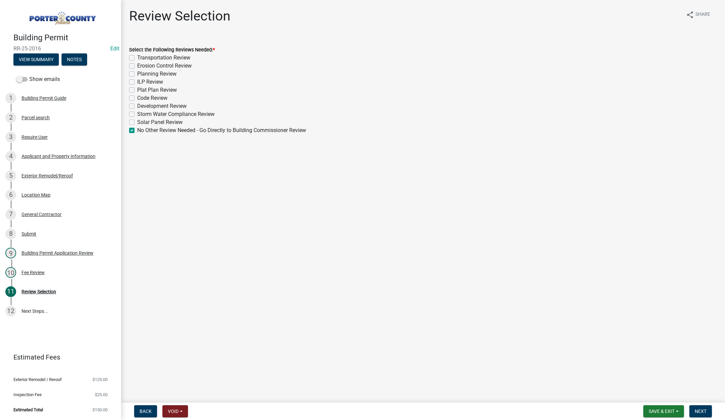
checkbox input "false"
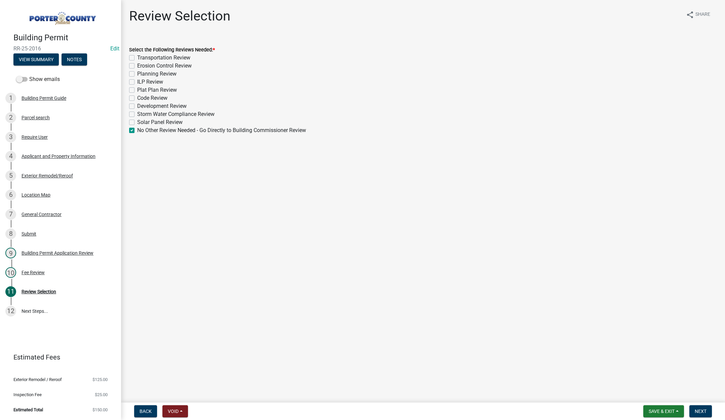
checkbox input "false"
checkbox input "true"
click at [703, 411] on span "Next" at bounding box center [701, 411] width 12 height 5
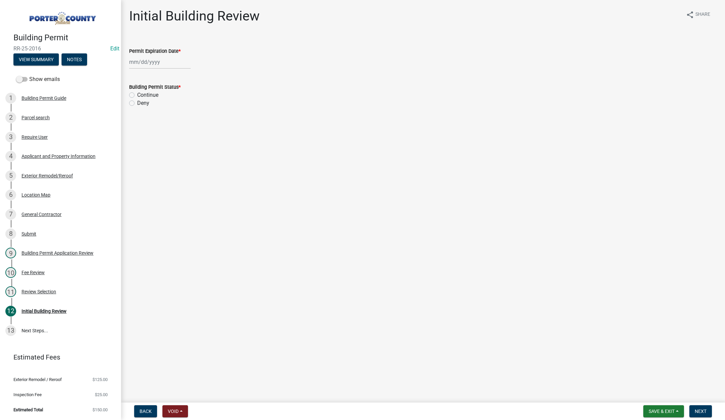
click at [165, 63] on div at bounding box center [160, 62] width 62 height 14
select select "10"
click at [183, 76] on select "1525 1526 1527 1528 1529 1530 1531 1532 1533 1534 1535 1536 1537 1538 1539 1540…" at bounding box center [182, 76] width 24 height 10
select select "2026"
click at [170, 71] on select "1525 1526 1527 1528 1529 1530 1531 1532 1533 1534 1535 1536 1537 1538 1539 1540…" at bounding box center [182, 76] width 24 height 10
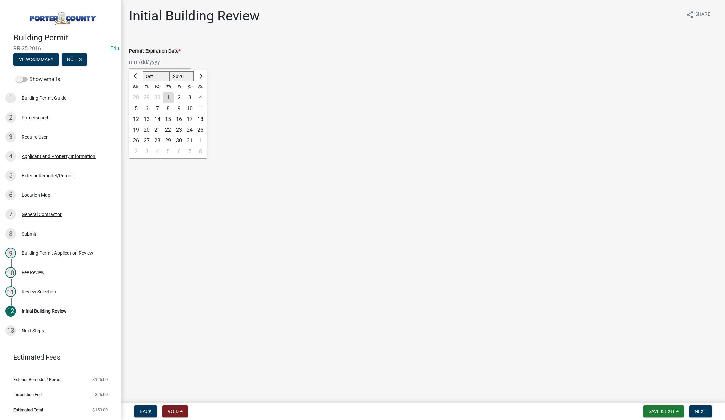
click at [169, 118] on div "15" at bounding box center [168, 119] width 11 height 11
type input "[DATE]"
click at [137, 95] on label "Continue" at bounding box center [147, 95] width 21 height 8
click at [137, 95] on input "Continue" at bounding box center [139, 93] width 4 height 4
radio input "true"
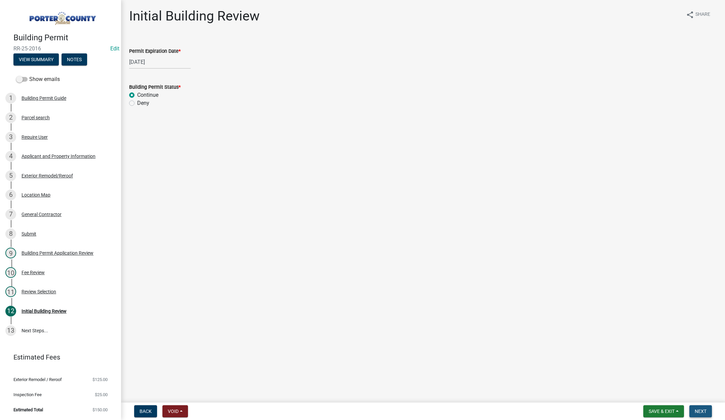
click at [705, 407] on button "Next" at bounding box center [701, 412] width 23 height 12
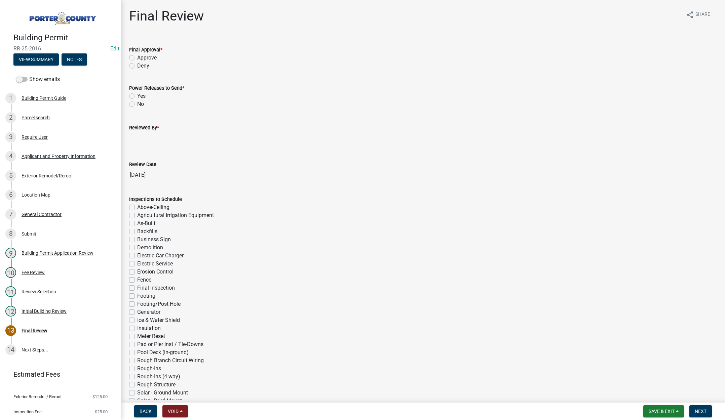
click at [137, 58] on label "Approve" at bounding box center [147, 58] width 20 height 8
click at [137, 58] on input "Approve" at bounding box center [139, 56] width 4 height 4
radio input "true"
click at [137, 105] on label "No" at bounding box center [140, 104] width 7 height 8
click at [137, 105] on input "No" at bounding box center [139, 102] width 4 height 4
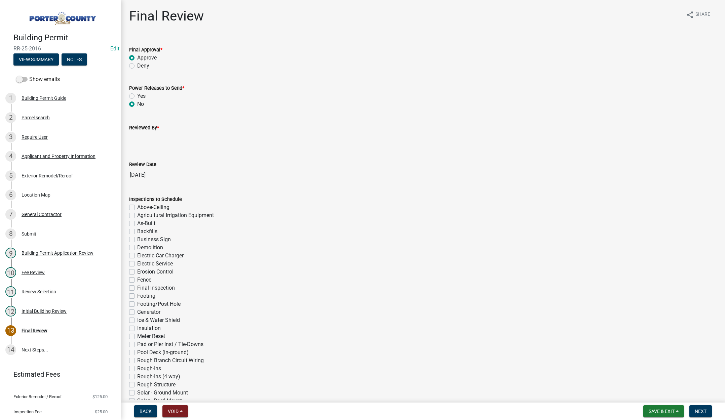
radio input "true"
click at [141, 139] on input "Reviewed By *" at bounding box center [423, 139] width 588 height 14
type input "[PERSON_NAME]"
click at [700, 409] on span "Next" at bounding box center [701, 411] width 12 height 5
